Goal: Information Seeking & Learning: Learn about a topic

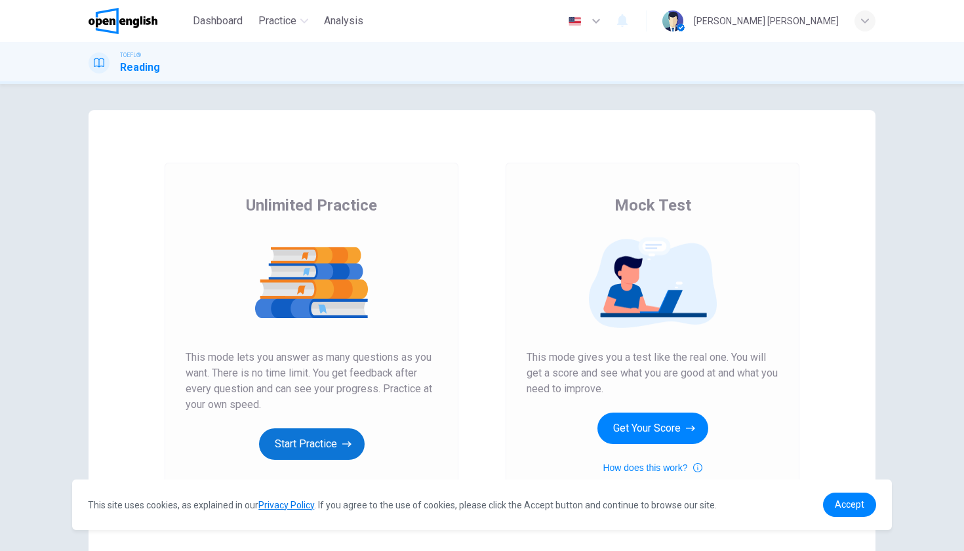
click at [337, 441] on button "Start Practice" at bounding box center [312, 443] width 106 height 31
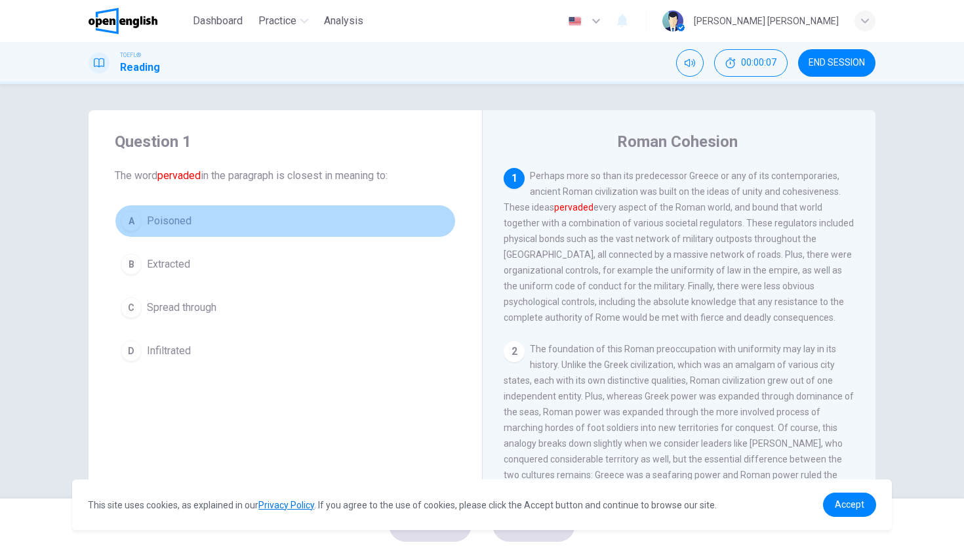
click at [134, 222] on div "A" at bounding box center [131, 221] width 21 height 21
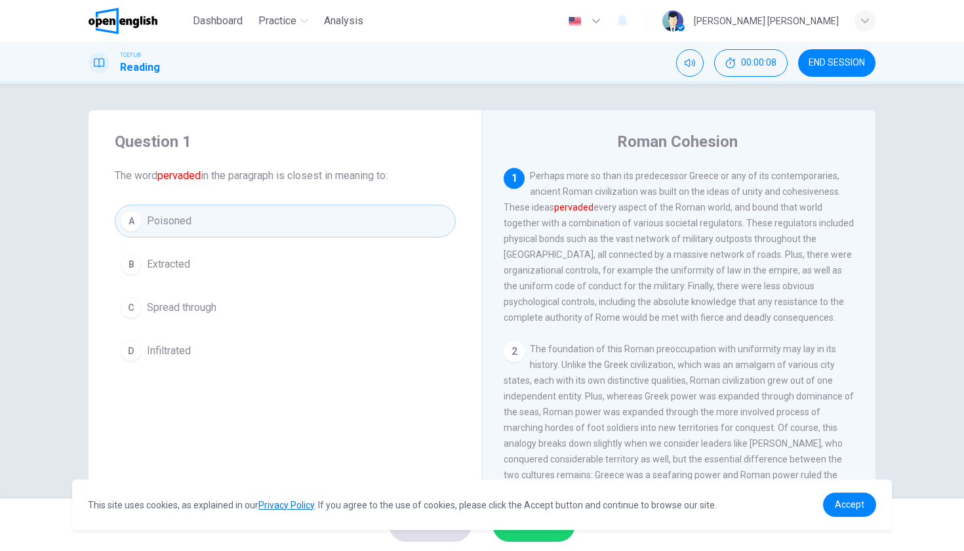
click at [152, 247] on div "A Poisoned B Extracted C Spread through D Infiltrated" at bounding box center [285, 286] width 341 height 163
click at [188, 271] on span "Extracted" at bounding box center [168, 264] width 43 height 16
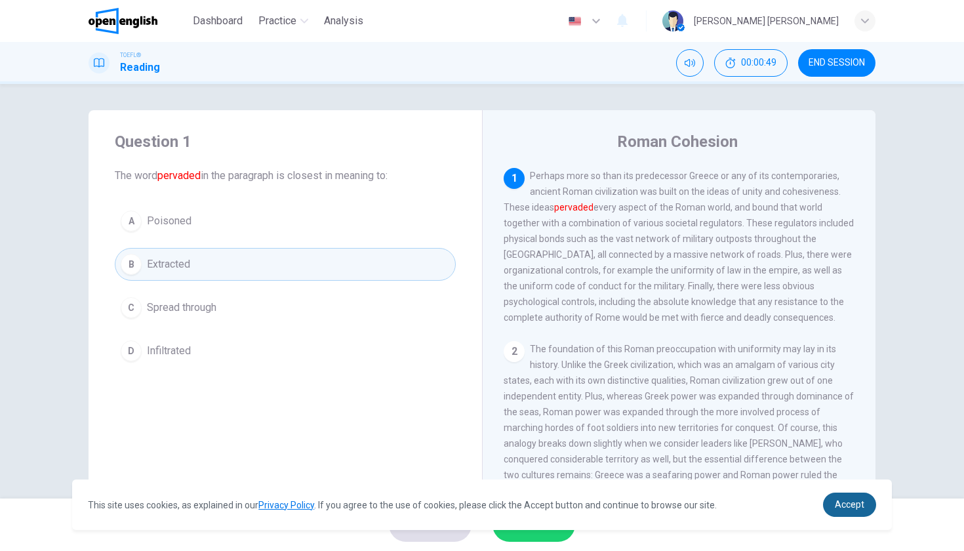
click at [853, 510] on link "Accept" at bounding box center [849, 505] width 53 height 24
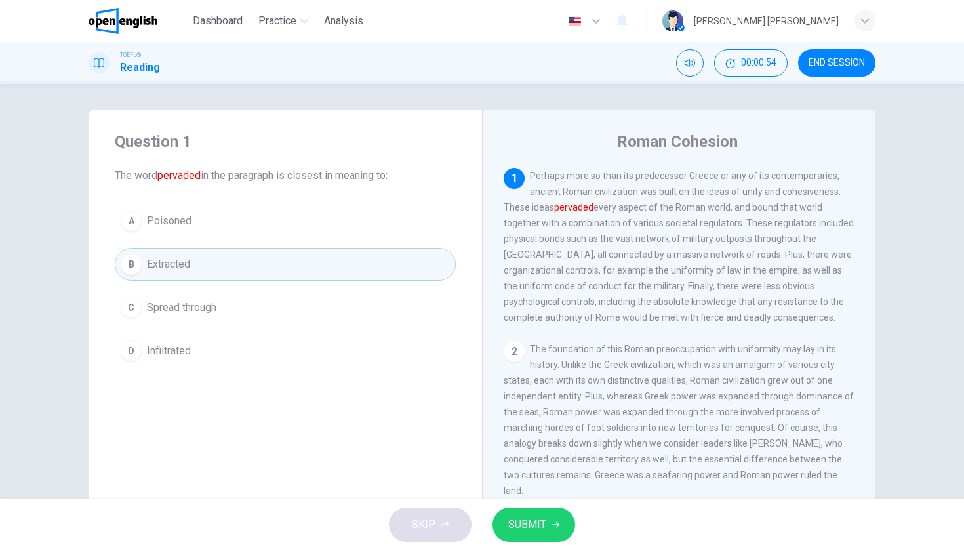
click at [552, 518] on button "SUBMIT" at bounding box center [534, 525] width 83 height 34
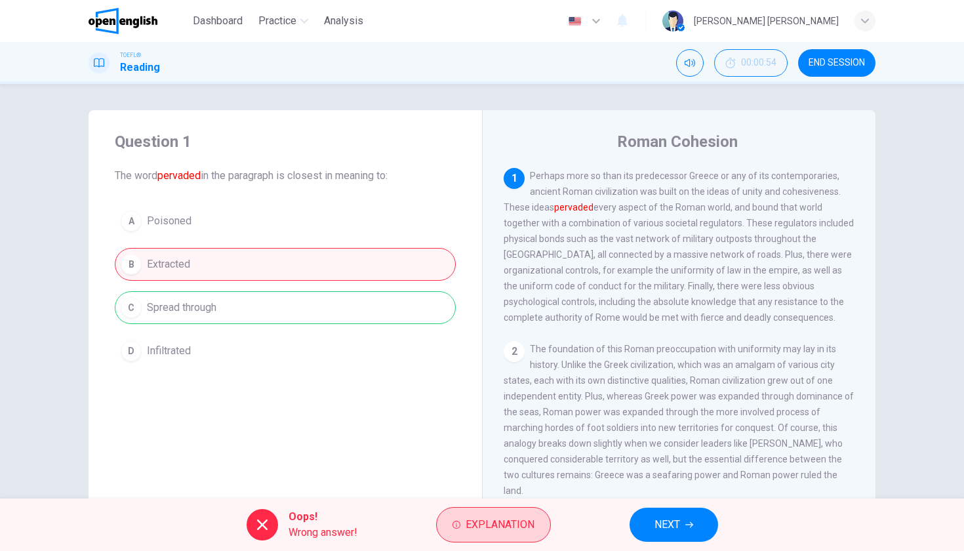
click at [505, 523] on span "Explanation" at bounding box center [500, 525] width 69 height 18
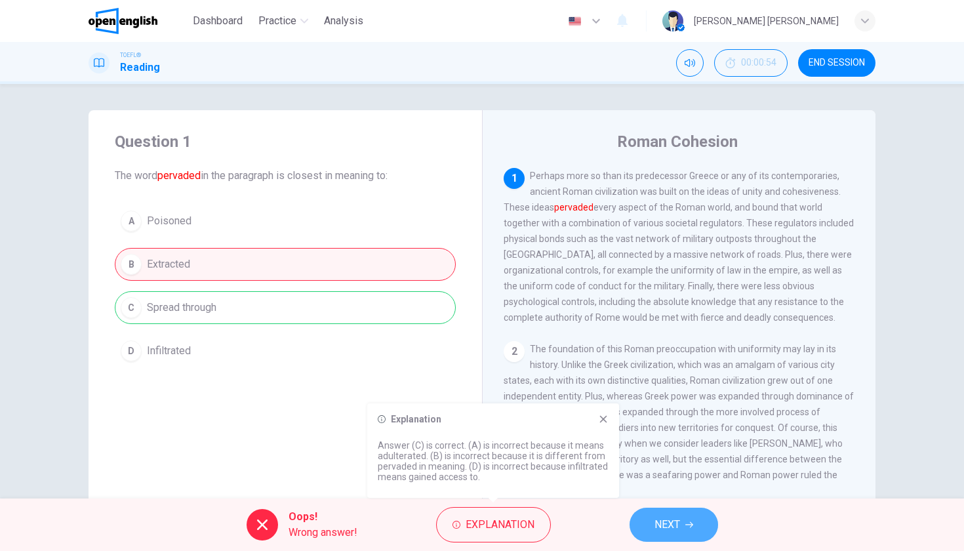
click at [655, 532] on span "NEXT" at bounding box center [668, 525] width 26 height 18
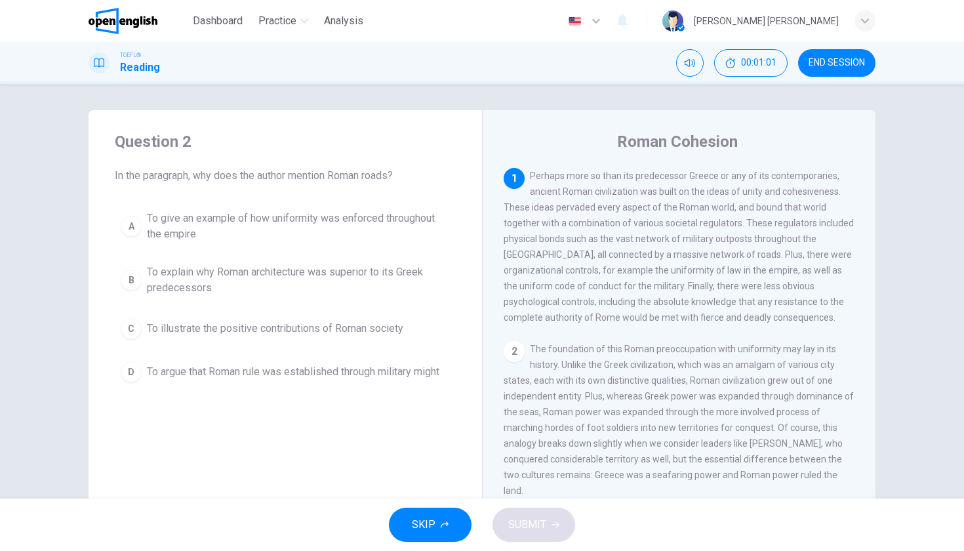
click at [128, 52] on span "TOEFL®" at bounding box center [130, 55] width 21 height 9
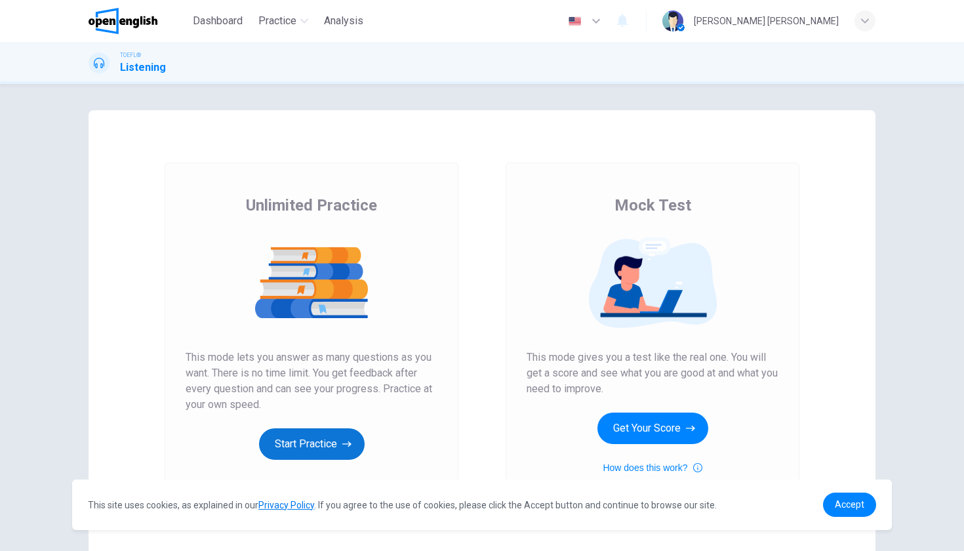
click at [323, 449] on button "Start Practice" at bounding box center [312, 443] width 106 height 31
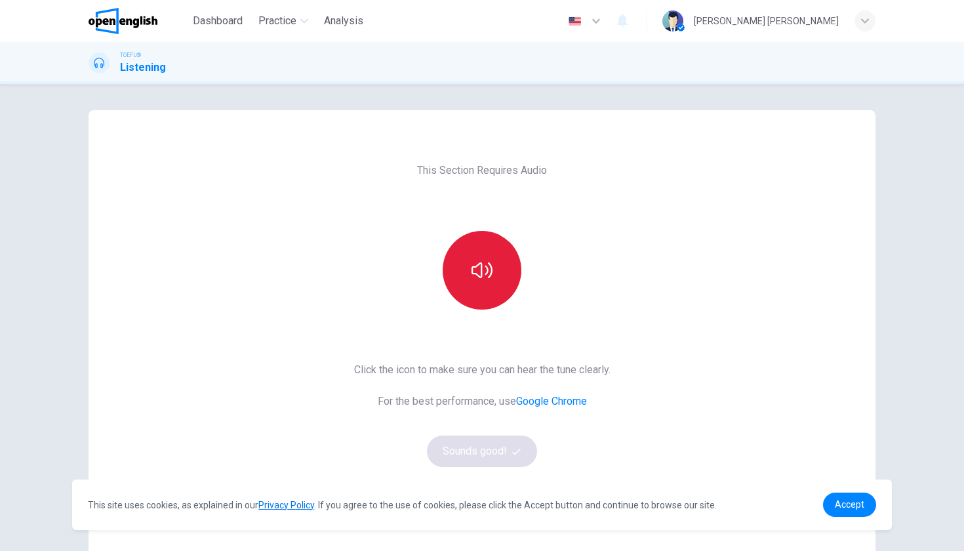
click at [482, 253] on button "button" at bounding box center [482, 270] width 79 height 79
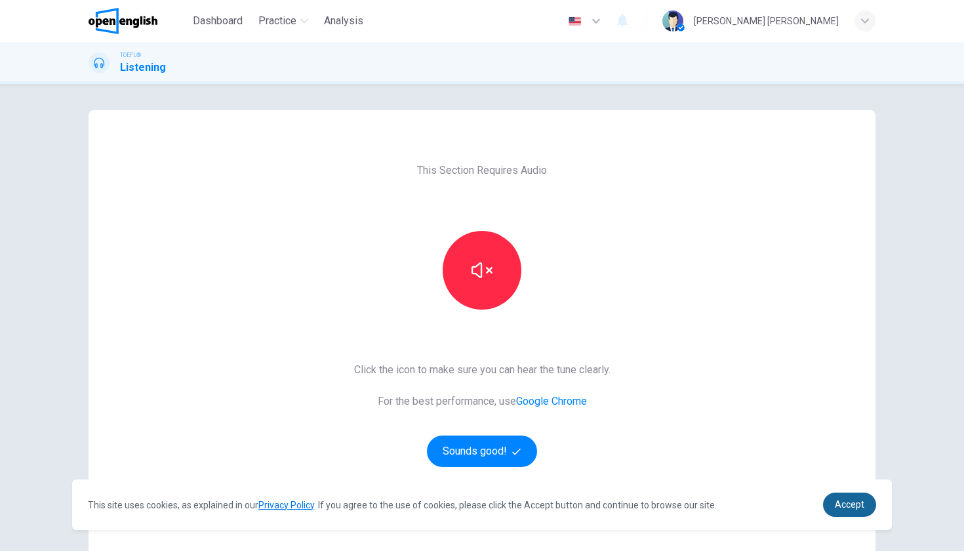
click at [848, 505] on span "Accept" at bounding box center [850, 504] width 30 height 10
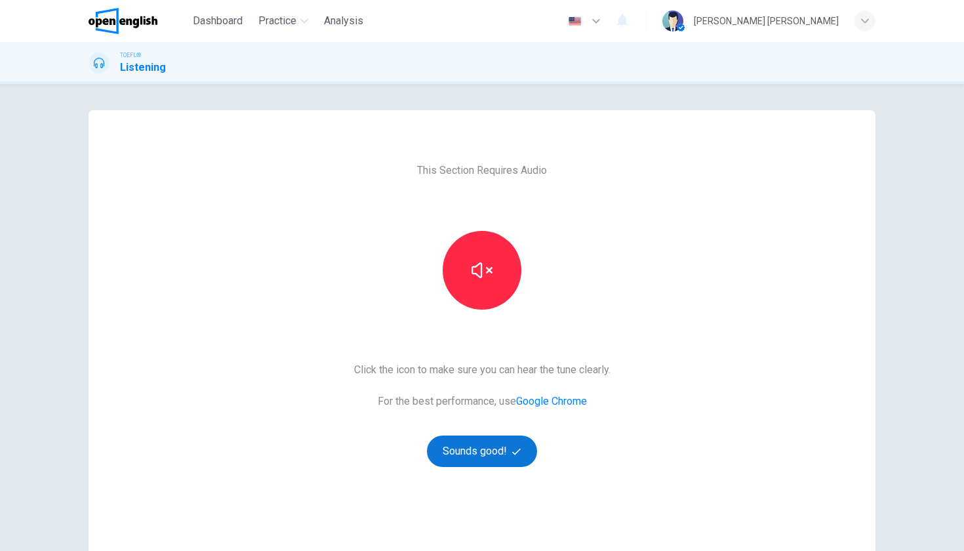
click at [495, 449] on button "Sounds good!" at bounding box center [482, 451] width 110 height 31
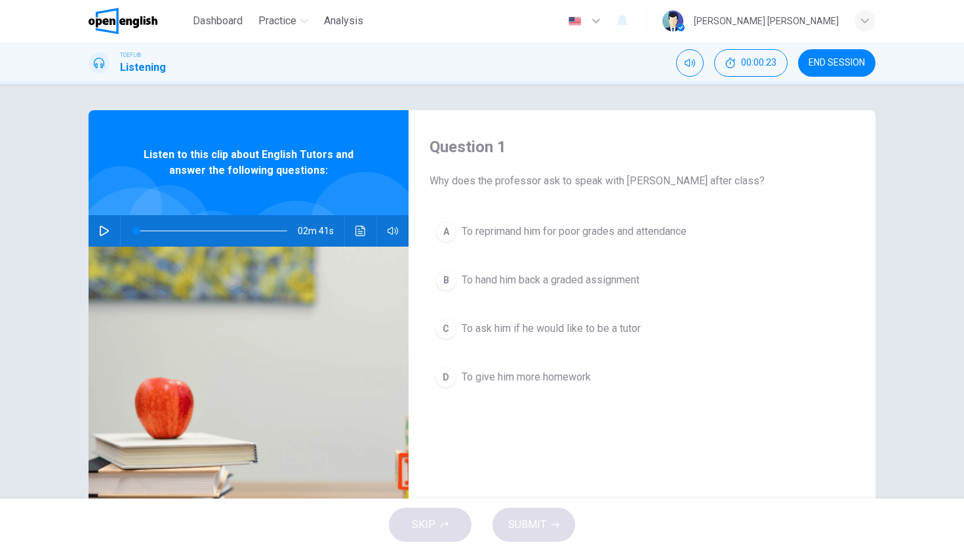
click at [106, 235] on icon "button" at bounding box center [104, 231] width 10 height 10
click at [454, 325] on div "C" at bounding box center [446, 328] width 21 height 21
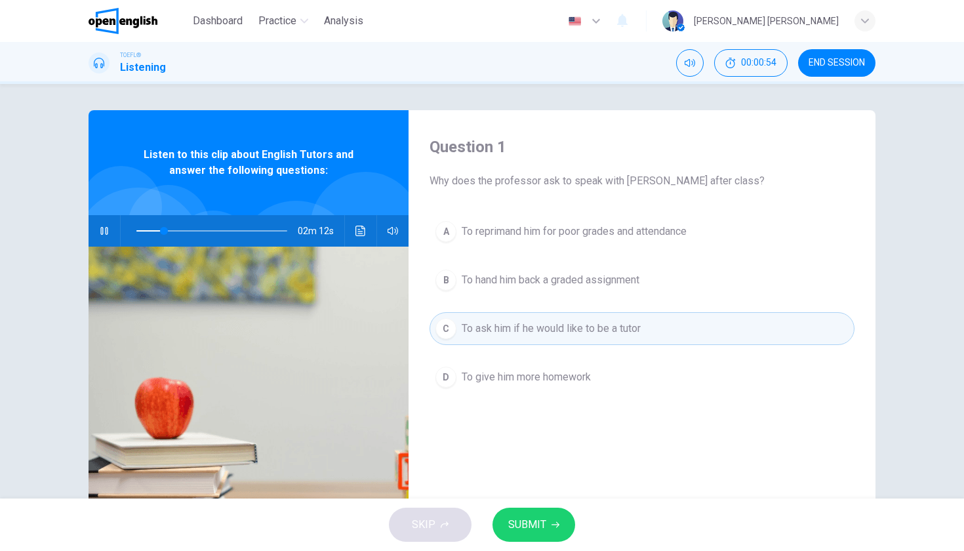
click at [106, 234] on icon "button" at bounding box center [104, 231] width 10 height 10
click at [544, 520] on span "SUBMIT" at bounding box center [527, 525] width 38 height 18
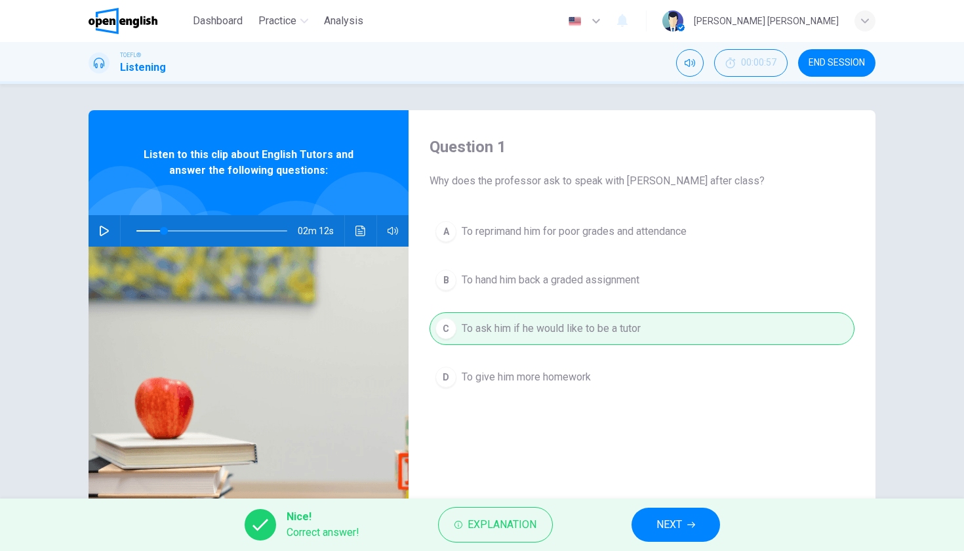
click at [678, 521] on span "NEXT" at bounding box center [670, 525] width 26 height 18
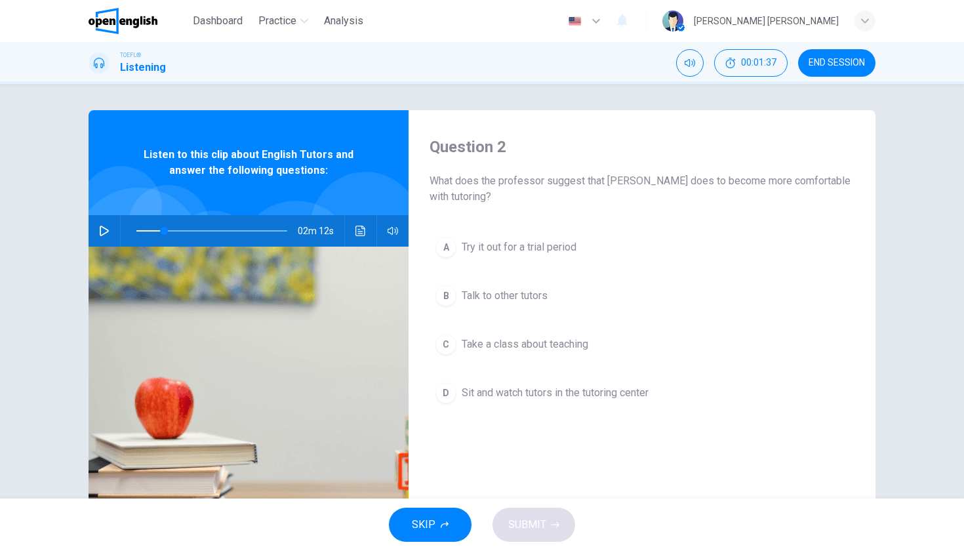
click at [109, 235] on icon "button" at bounding box center [104, 231] width 10 height 10
click at [102, 234] on icon "button" at bounding box center [104, 231] width 10 height 10
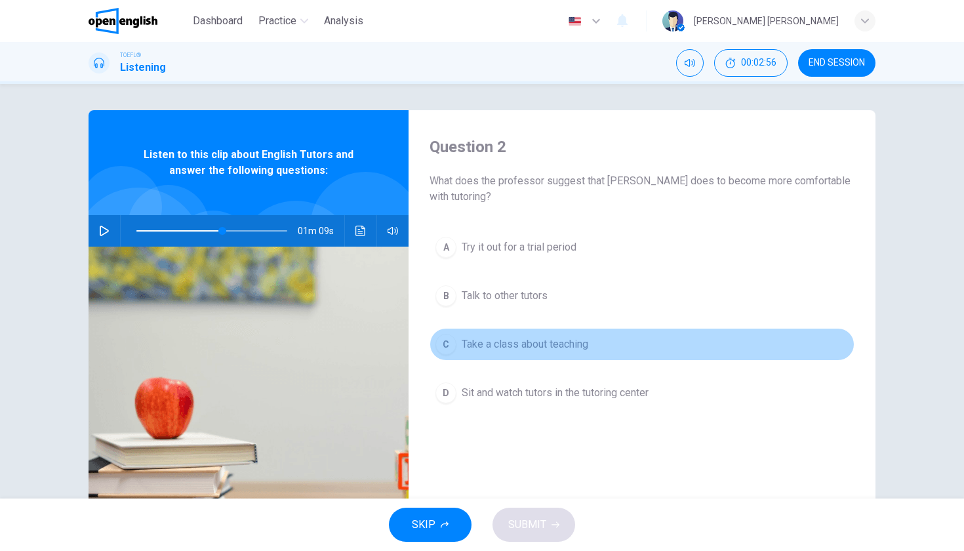
click at [536, 346] on span "Take a class about teaching" at bounding box center [525, 344] width 127 height 16
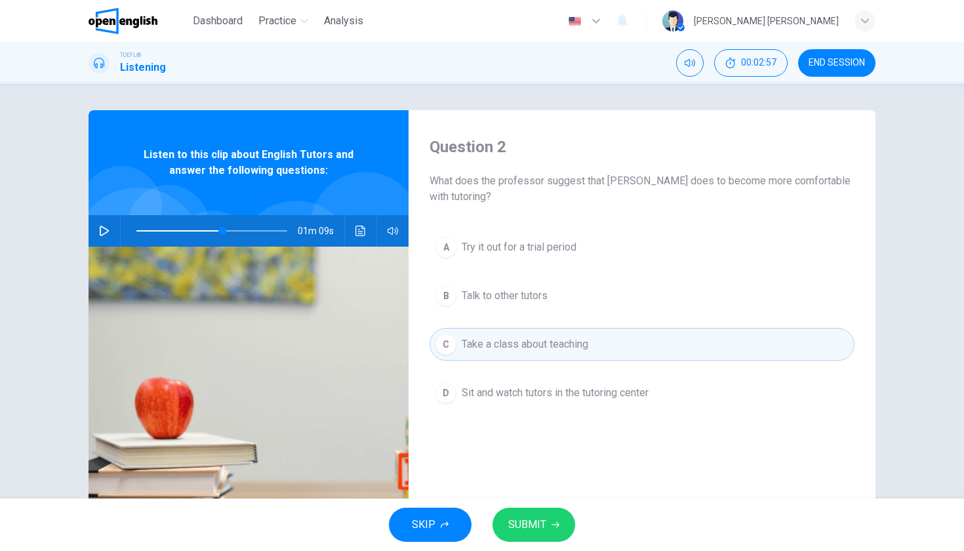
click at [554, 520] on button "SUBMIT" at bounding box center [534, 525] width 83 height 34
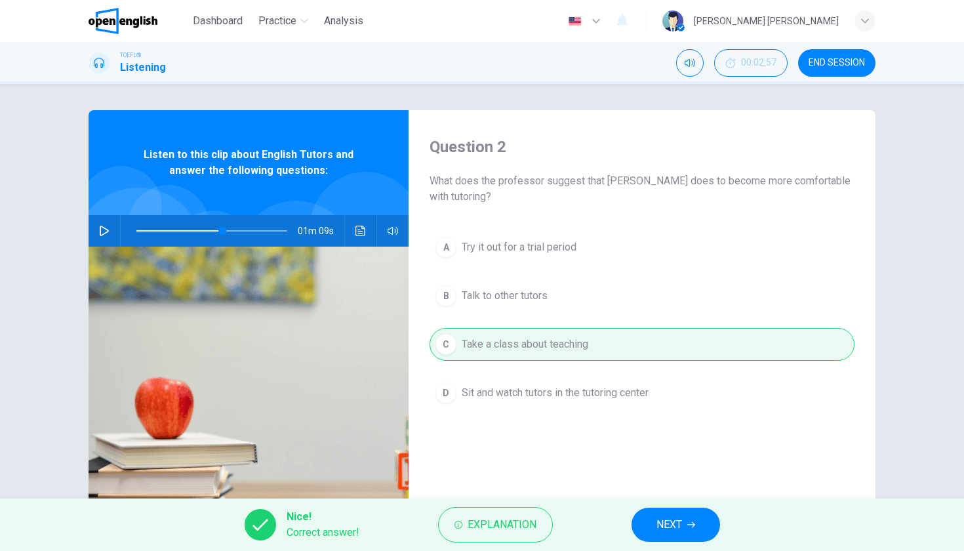
click at [678, 520] on span "NEXT" at bounding box center [670, 525] width 26 height 18
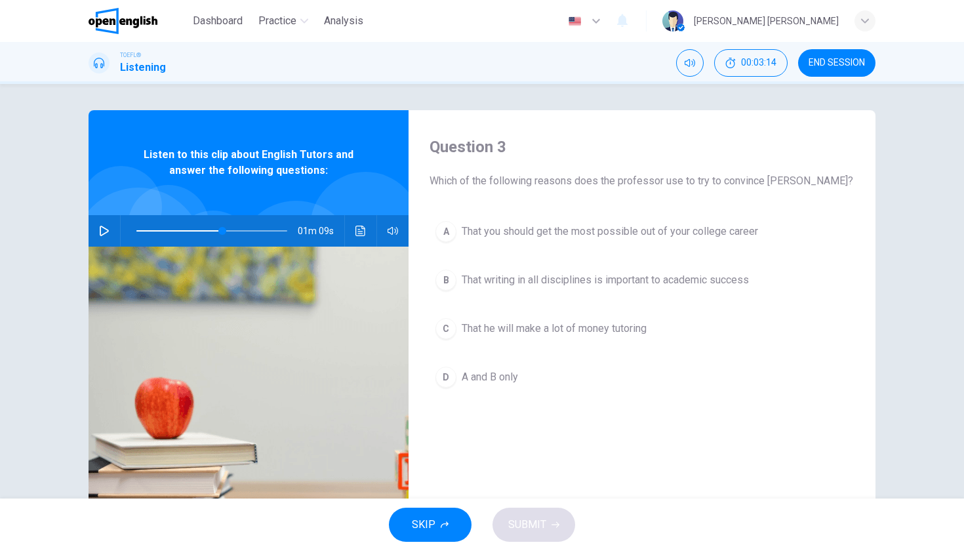
click at [104, 234] on icon "button" at bounding box center [104, 231] width 9 height 10
click at [510, 381] on span "A and B only" at bounding box center [490, 377] width 56 height 16
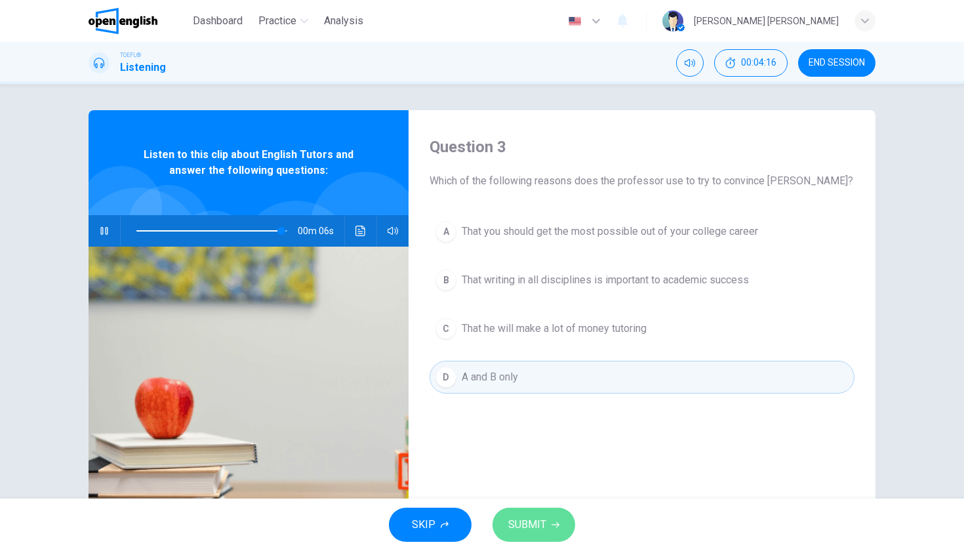
click at [544, 528] on span "SUBMIT" at bounding box center [527, 525] width 38 height 18
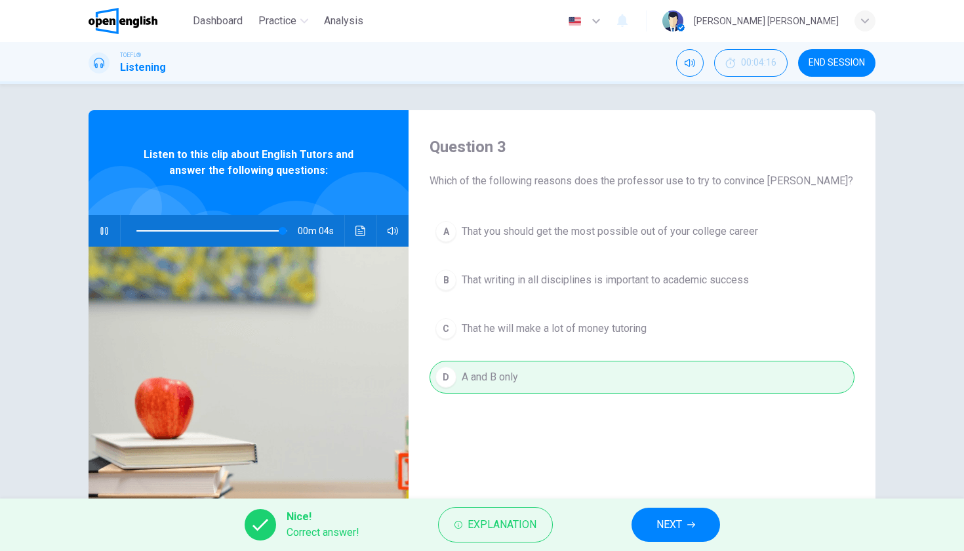
click at [665, 523] on span "NEXT" at bounding box center [670, 525] width 26 height 18
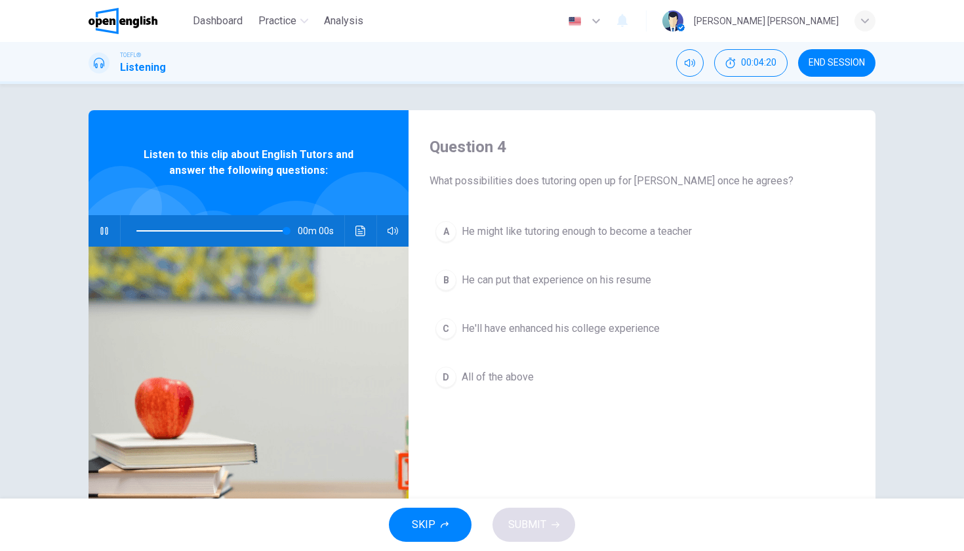
type input "*"
click at [502, 339] on button "C He'll have enhanced his college experience" at bounding box center [642, 328] width 425 height 33
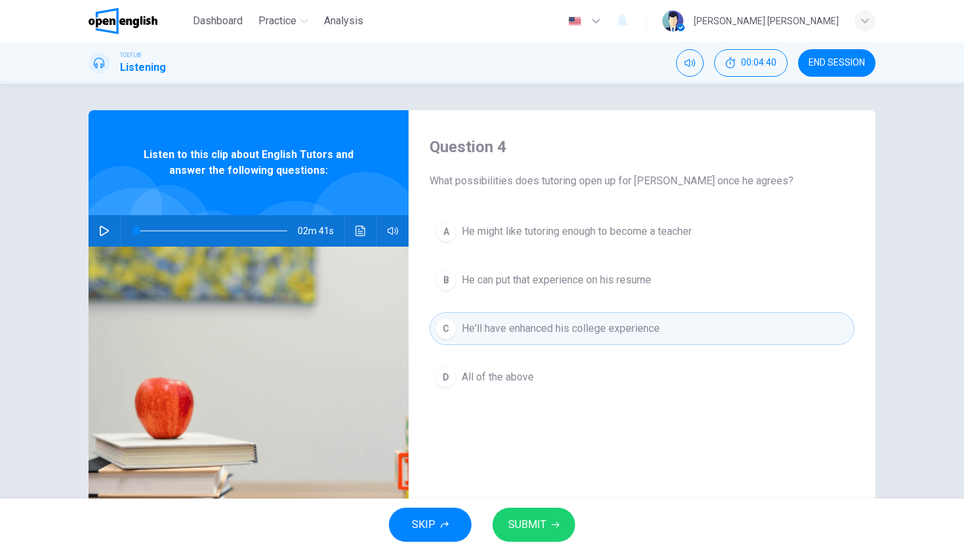
click at [542, 529] on span "SUBMIT" at bounding box center [527, 525] width 38 height 18
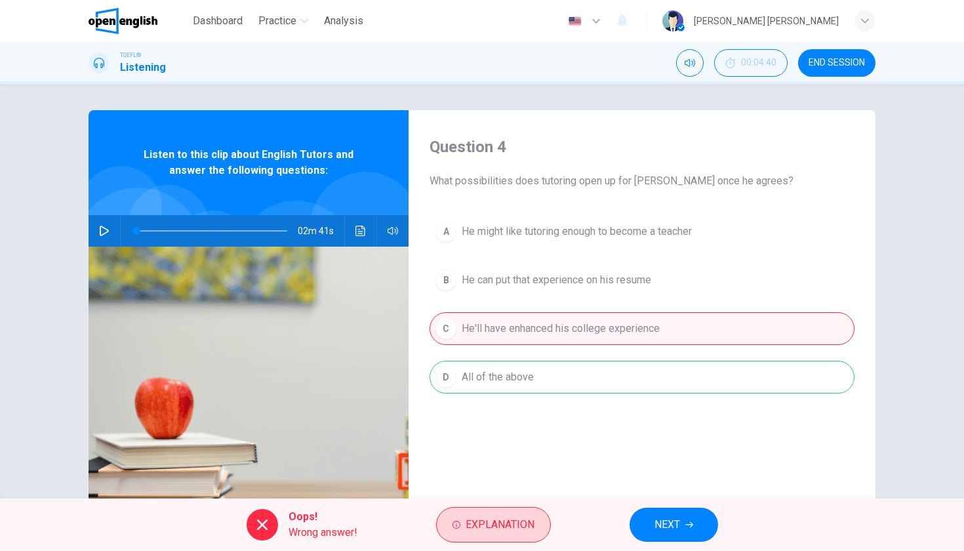
click at [523, 526] on span "Explanation" at bounding box center [500, 525] width 69 height 18
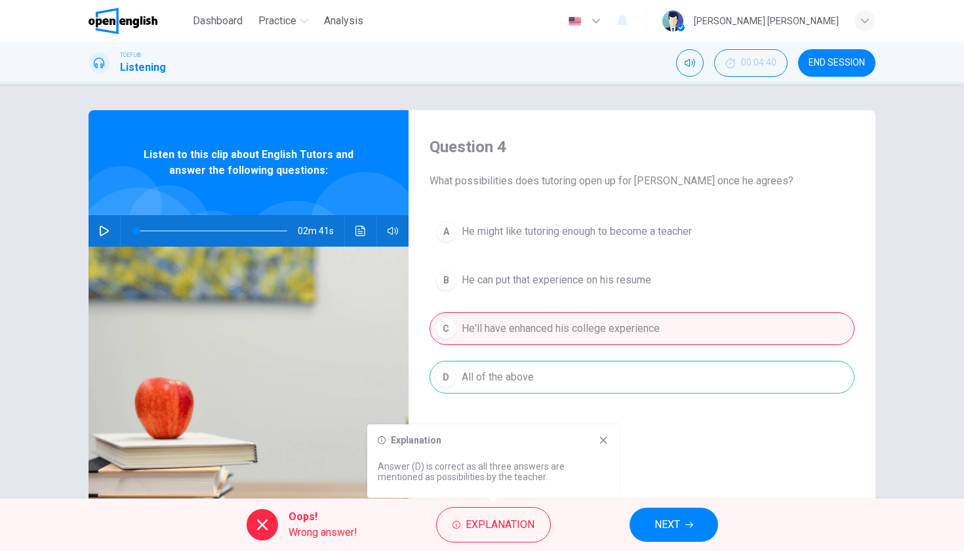
click at [686, 527] on icon "button" at bounding box center [689, 525] width 8 height 8
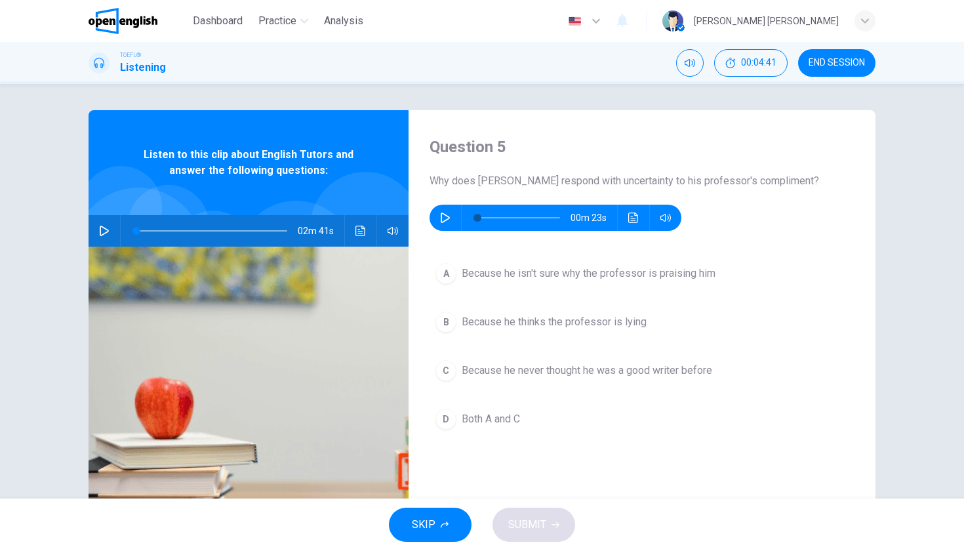
click at [443, 214] on icon "button" at bounding box center [445, 218] width 9 height 10
click at [445, 220] on icon "button" at bounding box center [445, 218] width 10 height 10
click at [445, 219] on icon "button" at bounding box center [445, 218] width 10 height 10
click at [675, 377] on span "Because he never thought he was a good writer before" at bounding box center [587, 371] width 251 height 16
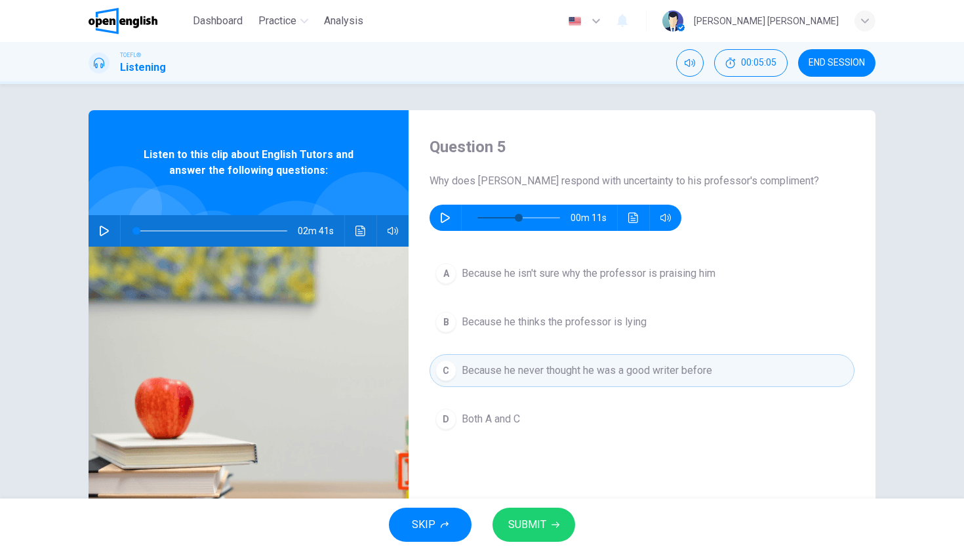
click at [552, 525] on icon "button" at bounding box center [556, 525] width 8 height 6
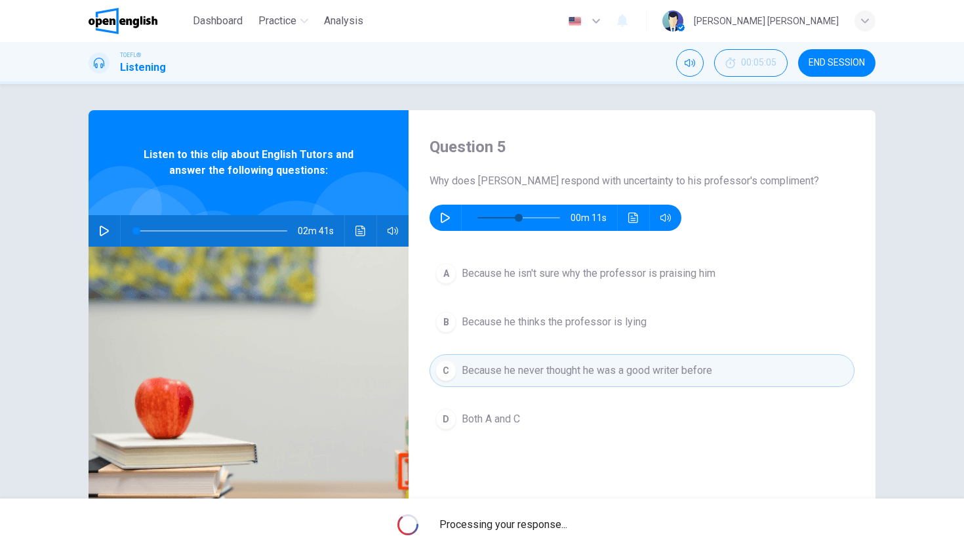
type input "**"
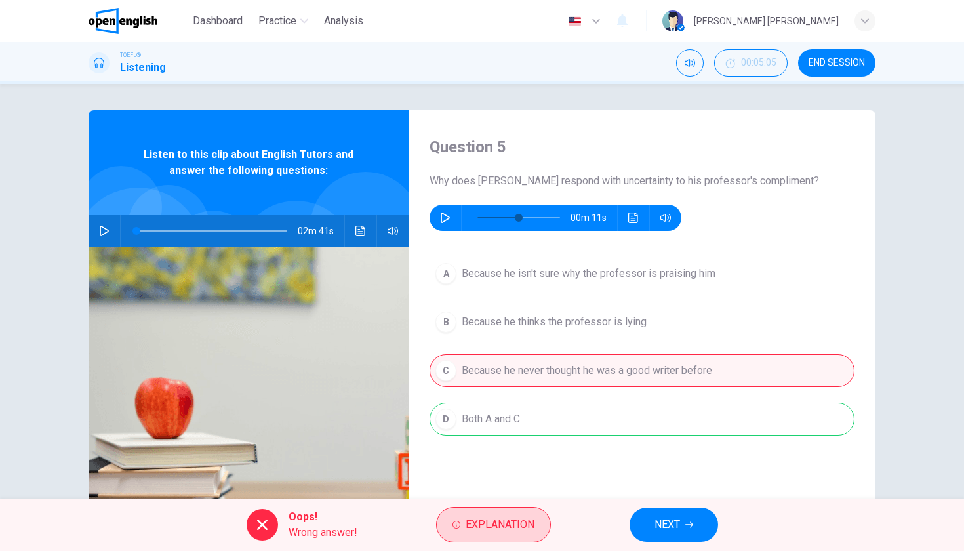
click at [525, 518] on span "Explanation" at bounding box center [500, 525] width 69 height 18
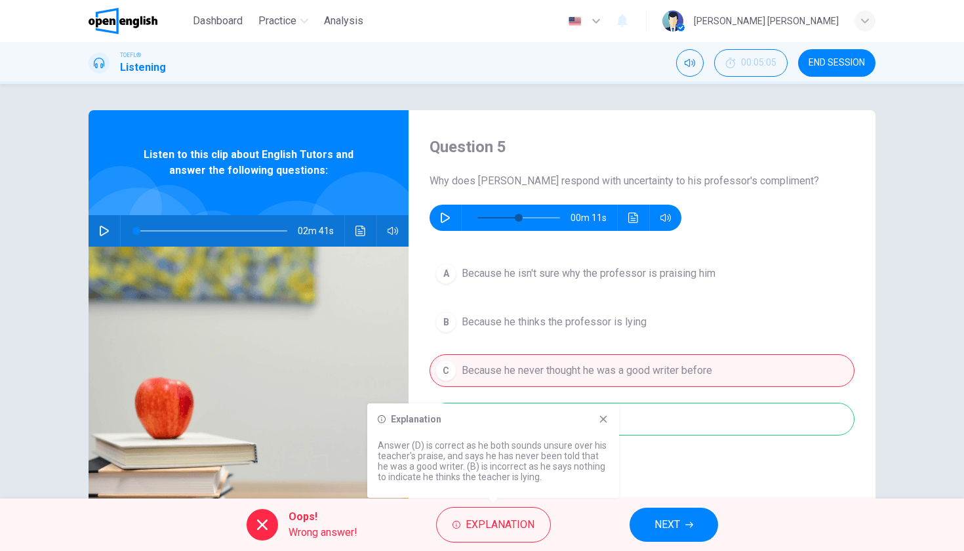
click at [803, 468] on div "Question 5 Why does Jack respond with uncertainty to his professor's compliment…" at bounding box center [642, 338] width 467 height 456
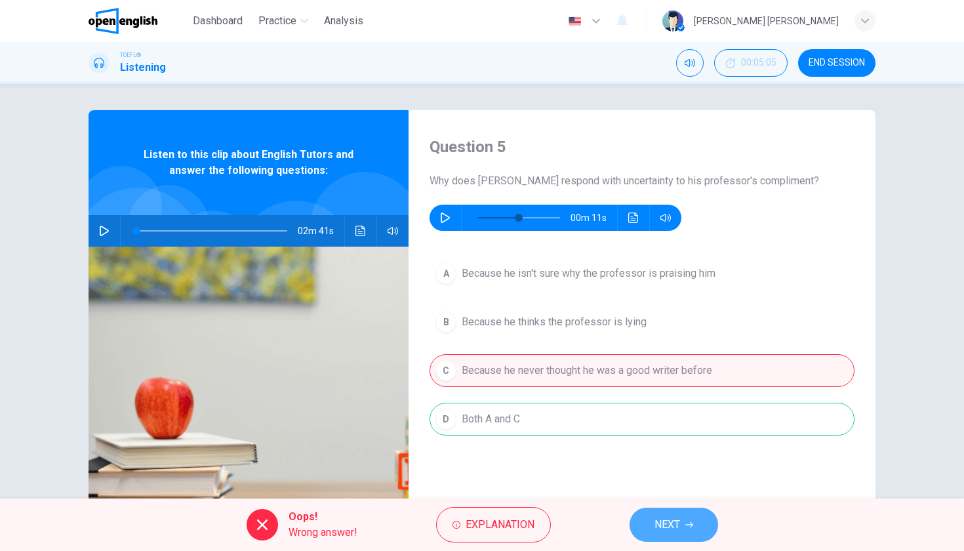
click at [674, 525] on span "NEXT" at bounding box center [668, 525] width 26 height 18
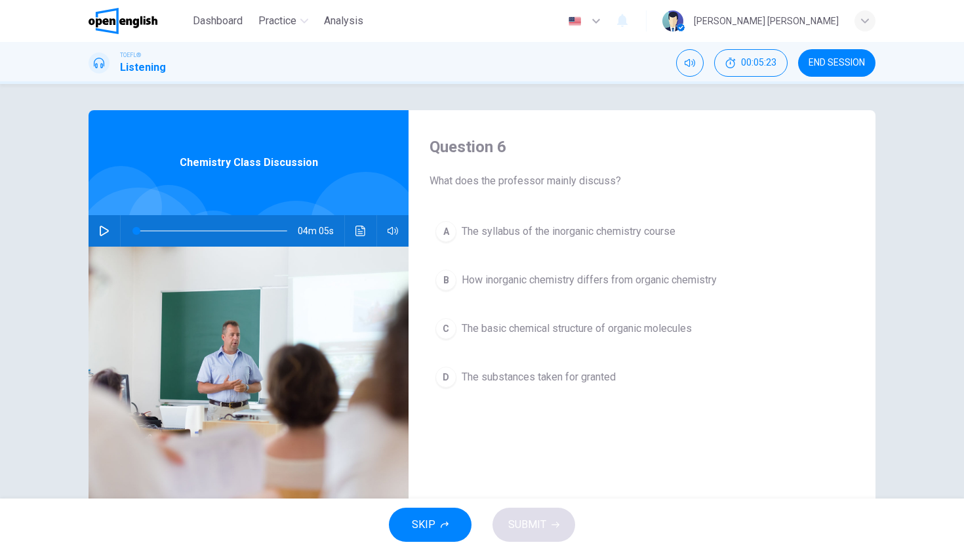
click at [111, 26] on img at bounding box center [123, 21] width 69 height 26
click at [831, 66] on span "END SESSION" at bounding box center [837, 63] width 56 height 10
click at [749, 66] on span "00:05:30" at bounding box center [758, 63] width 35 height 10
click at [771, 65] on icon "Show" at bounding box center [774, 63] width 10 height 10
click at [842, 59] on span "END SESSION" at bounding box center [837, 63] width 56 height 10
